Goal: Task Accomplishment & Management: Use online tool/utility

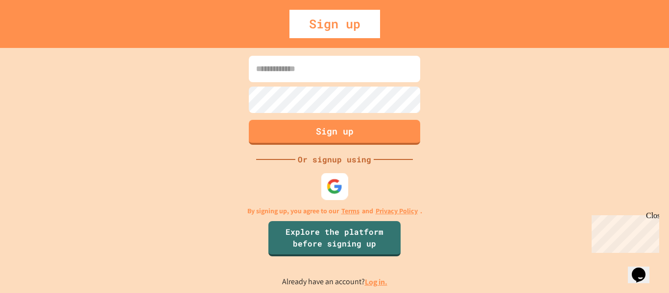
click at [331, 185] on img at bounding box center [335, 186] width 16 height 16
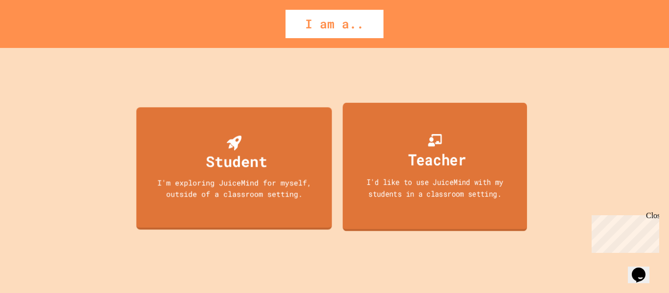
click at [465, 174] on div "Teacher I'd like to use JuiceMind with my students in a classroom setting." at bounding box center [435, 167] width 185 height 129
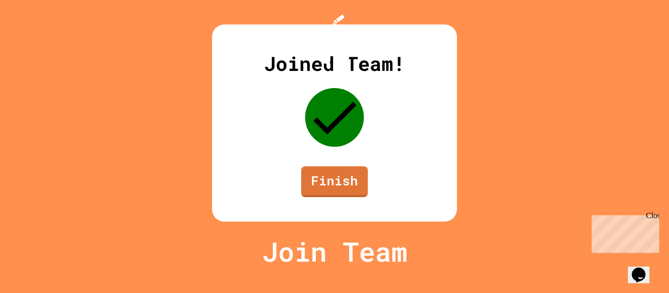
click at [457, 181] on div "Joined Team! Finish" at bounding box center [334, 122] width 245 height 197
click at [317, 197] on link "Finish" at bounding box center [334, 181] width 66 height 32
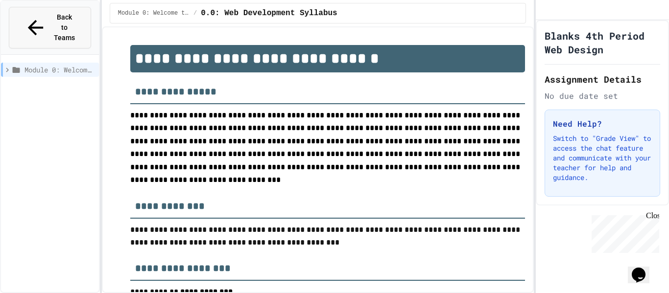
click at [28, 16] on icon at bounding box center [35, 27] width 23 height 23
click at [53, 16] on span "Back to Teams" at bounding box center [64, 27] width 23 height 31
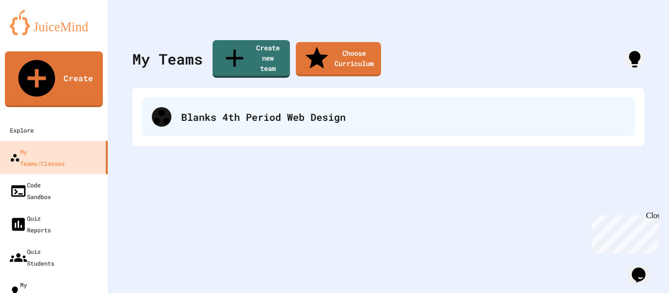
click at [239, 110] on div "Blanks 4th Period Web Design" at bounding box center [403, 117] width 444 height 15
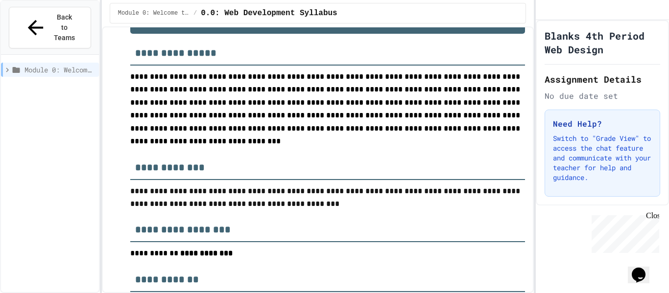
click at [293, 157] on h3 "**********" at bounding box center [327, 164] width 395 height 32
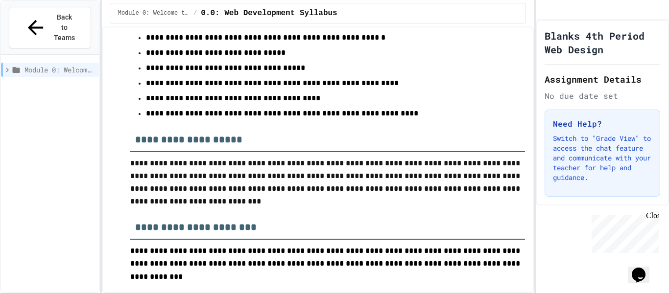
scroll to position [306, 0]
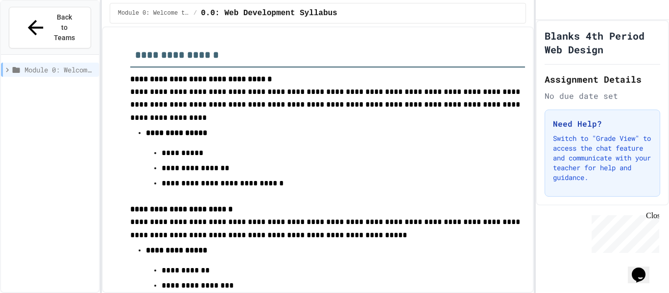
scroll to position [569, 0]
